Goal: Book appointment/travel/reservation

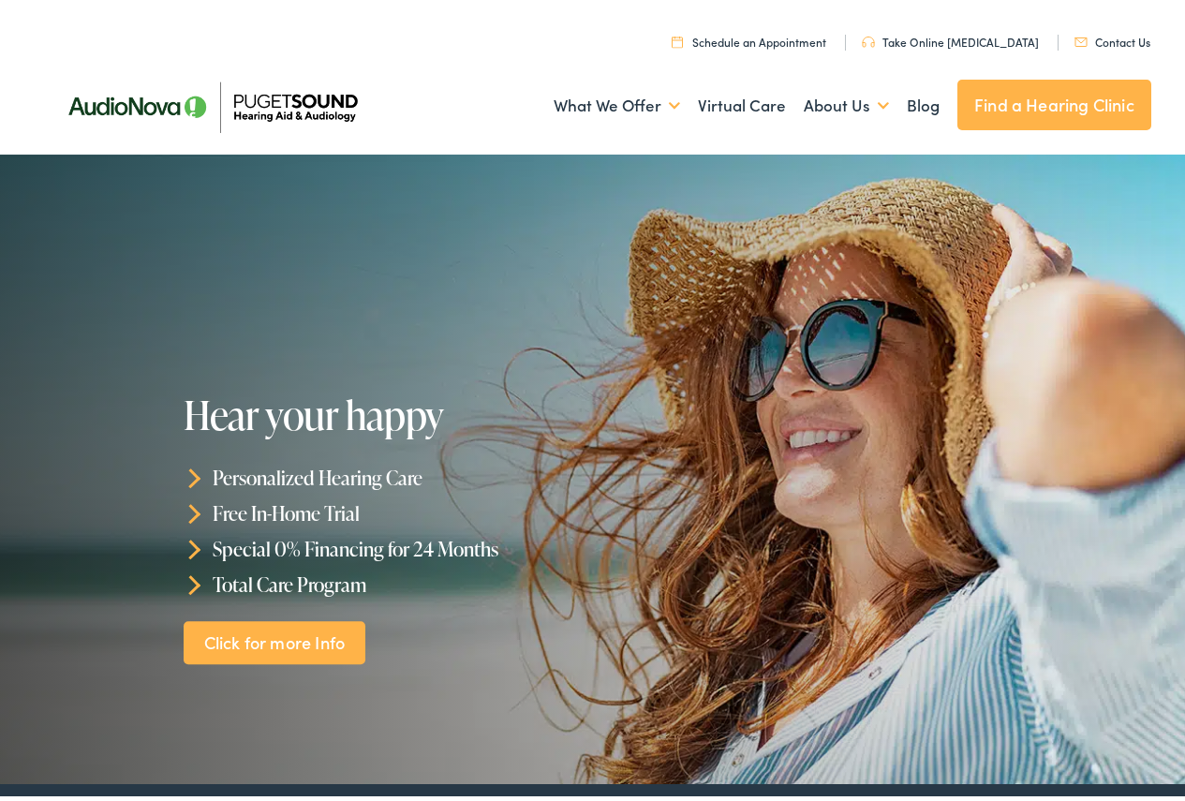
click at [1033, 93] on link "Find a Hearing Clinic" at bounding box center [1054, 100] width 194 height 51
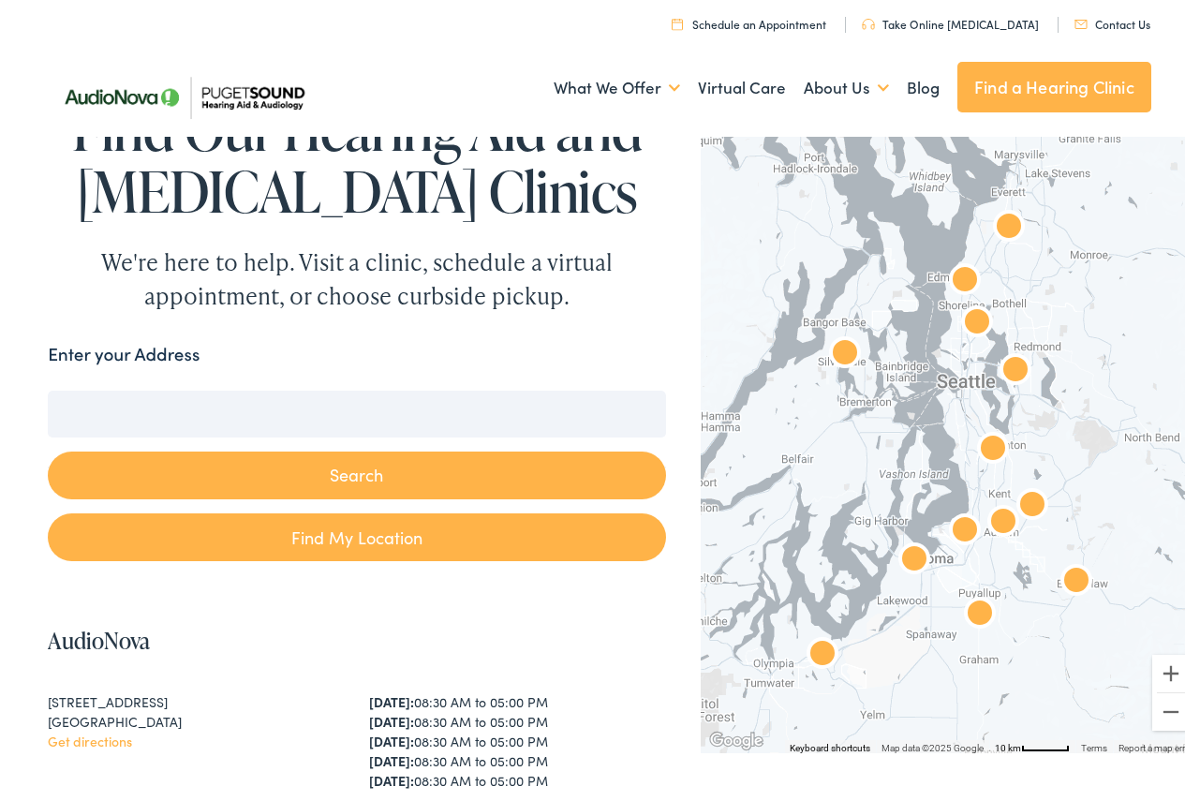
click at [346, 480] on button "Search" at bounding box center [356, 471] width 617 height 48
click at [245, 417] on input "Enter your Address" at bounding box center [356, 409] width 617 height 47
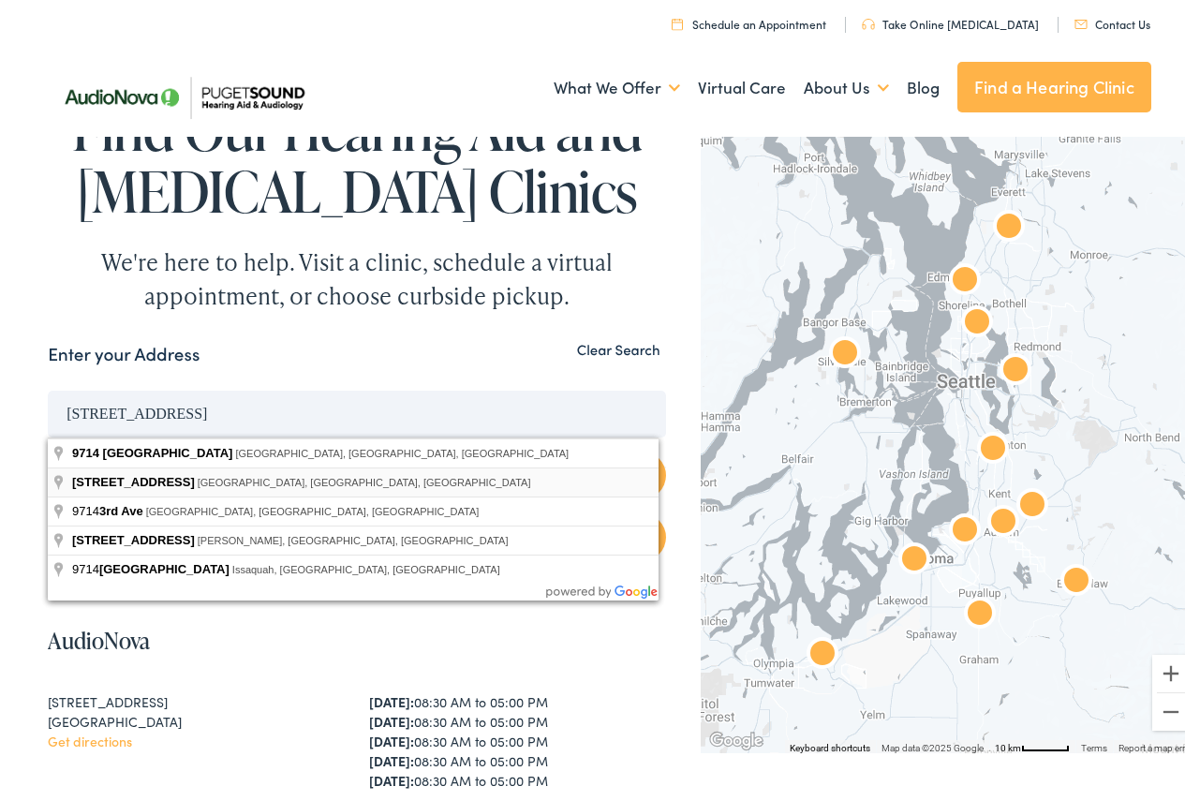
type input "9714 3rd Ave NE, Seattle, WA, USA"
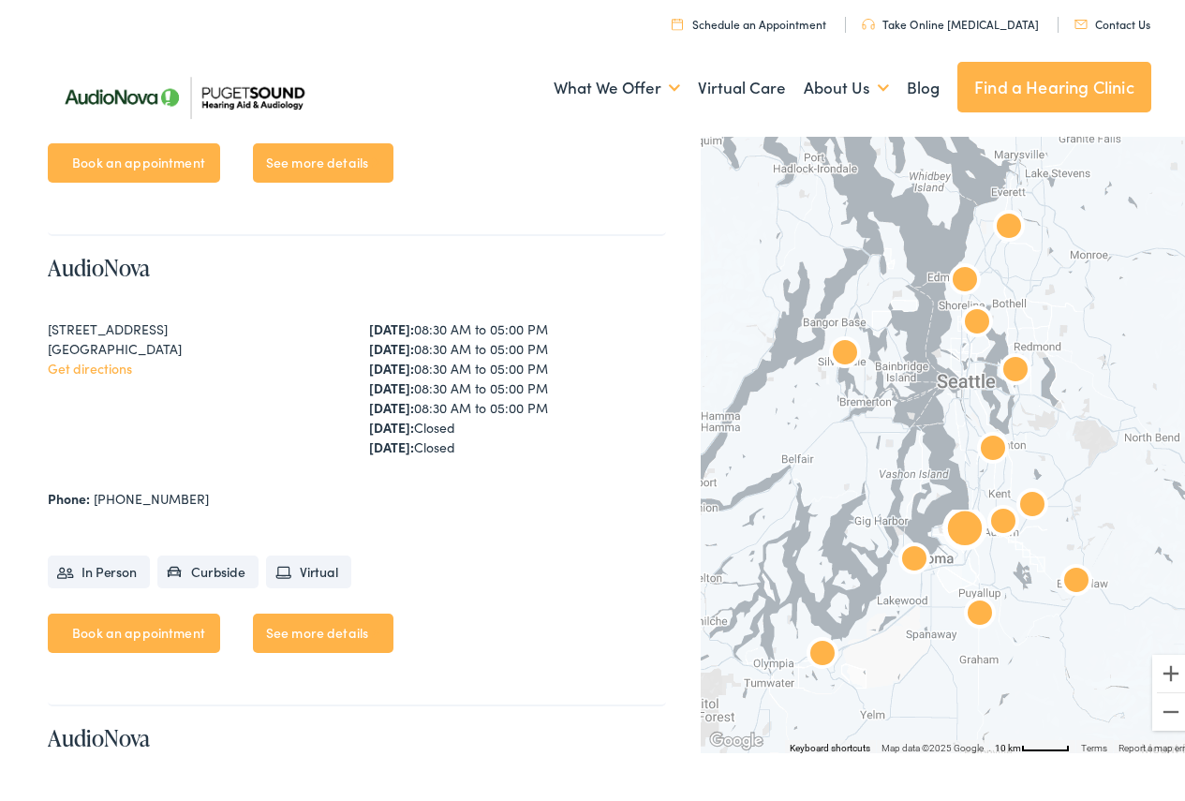
scroll to position [3091, 0]
